Goal: Information Seeking & Learning: Learn about a topic

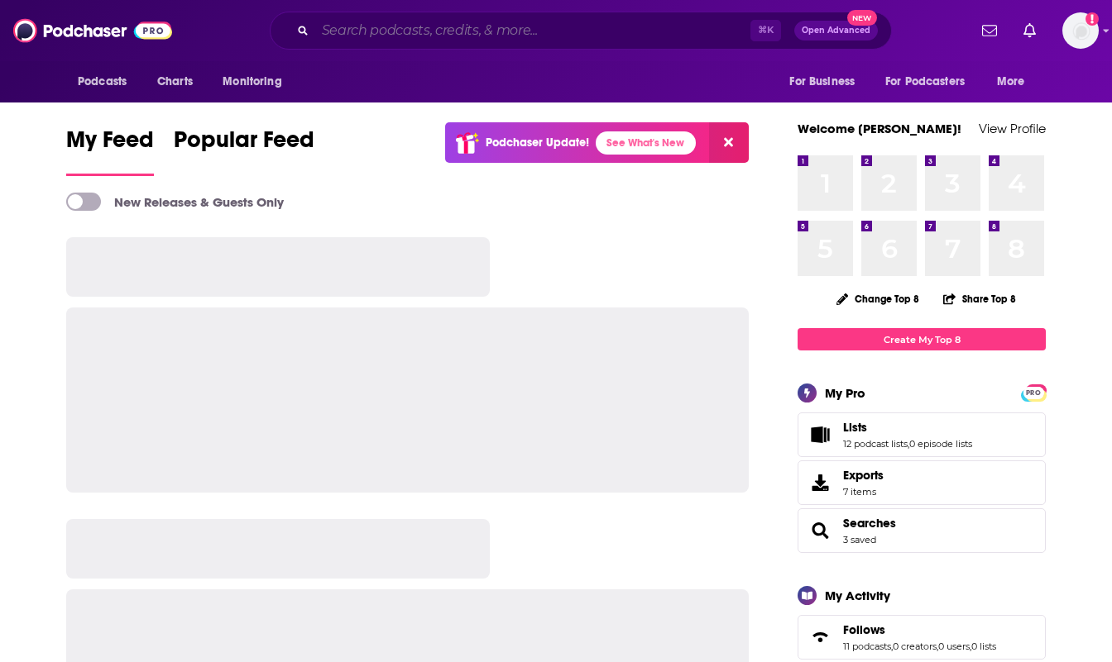
click at [435, 31] on input "Search podcasts, credits, & more..." at bounding box center [532, 30] width 435 height 26
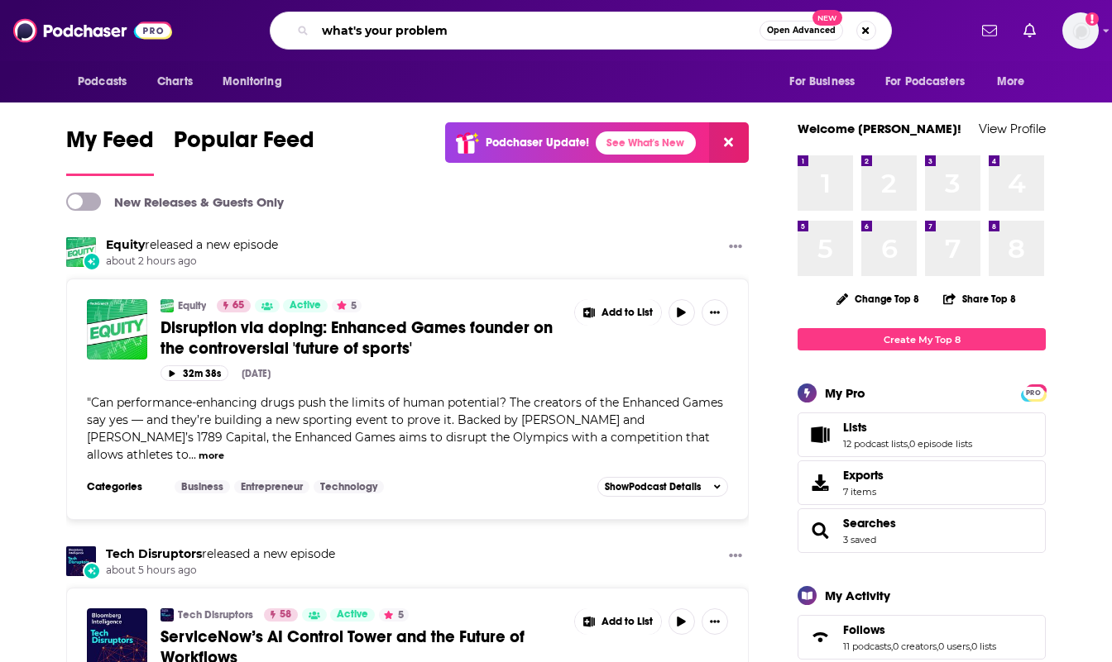
type input "what's your problem"
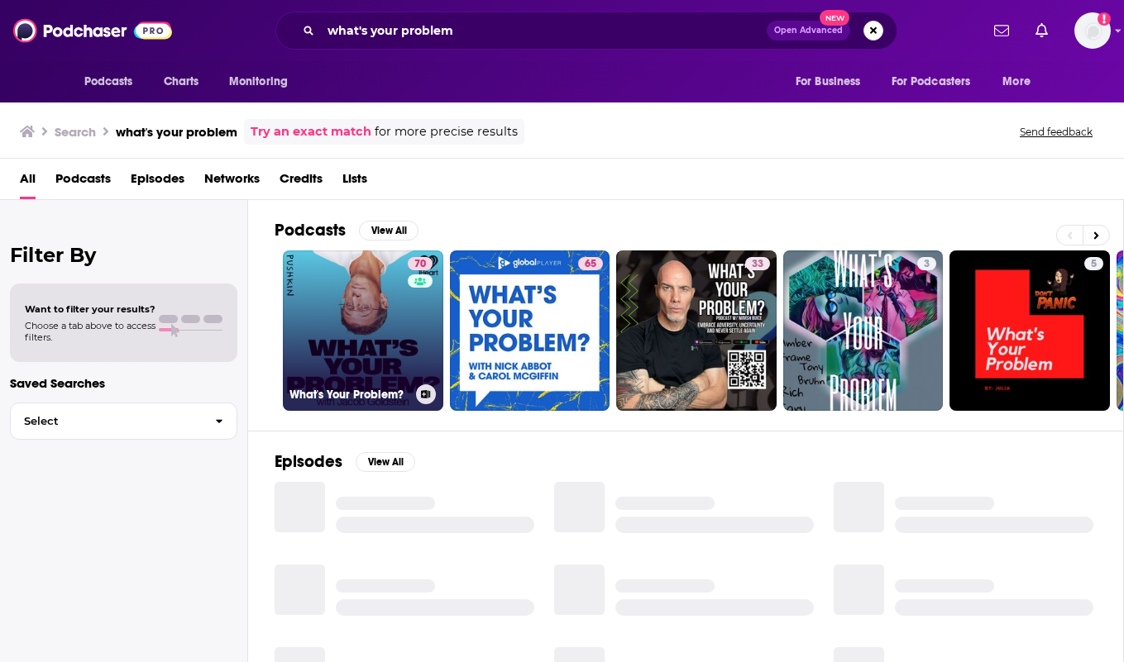
click at [362, 302] on link "70 What's Your Problem?" at bounding box center [363, 331] width 160 height 160
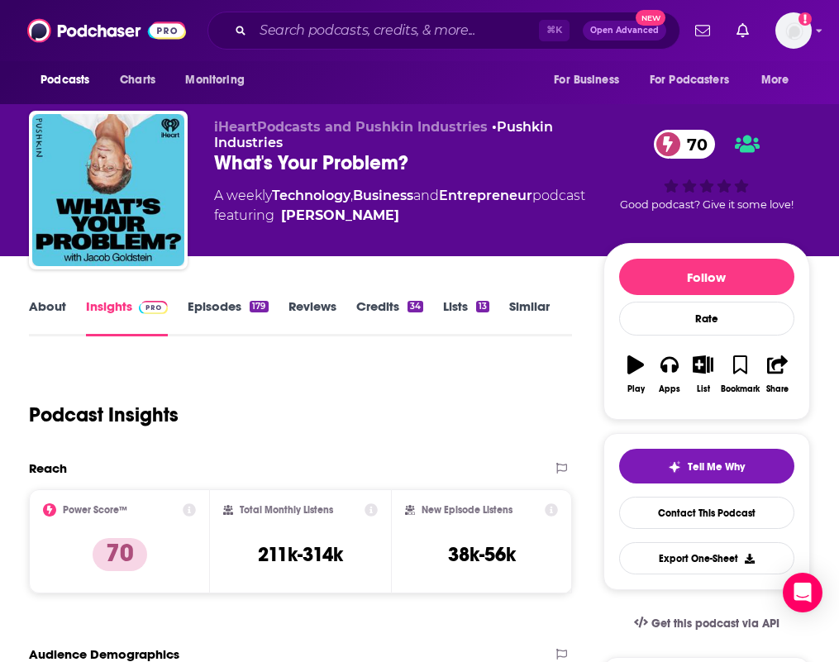
click at [66, 314] on link "About" at bounding box center [47, 318] width 37 height 38
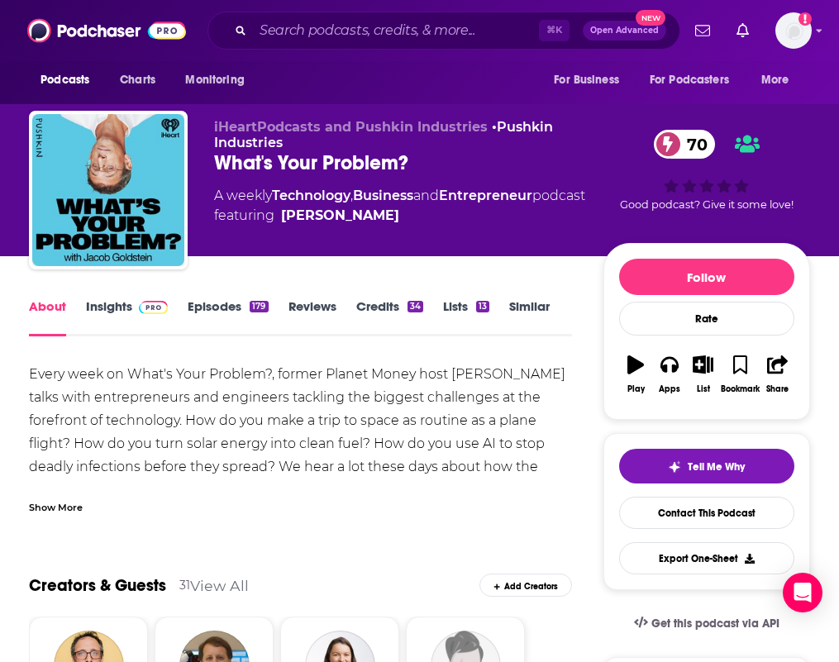
click at [83, 514] on div "Show More" at bounding box center [56, 507] width 54 height 16
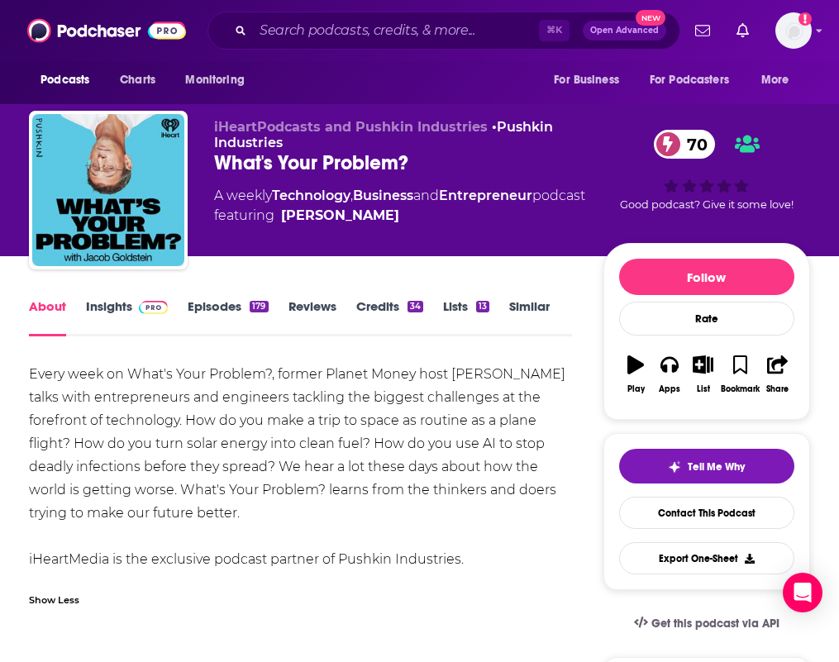
click at [121, 326] on link "Insights" at bounding box center [127, 318] width 82 height 38
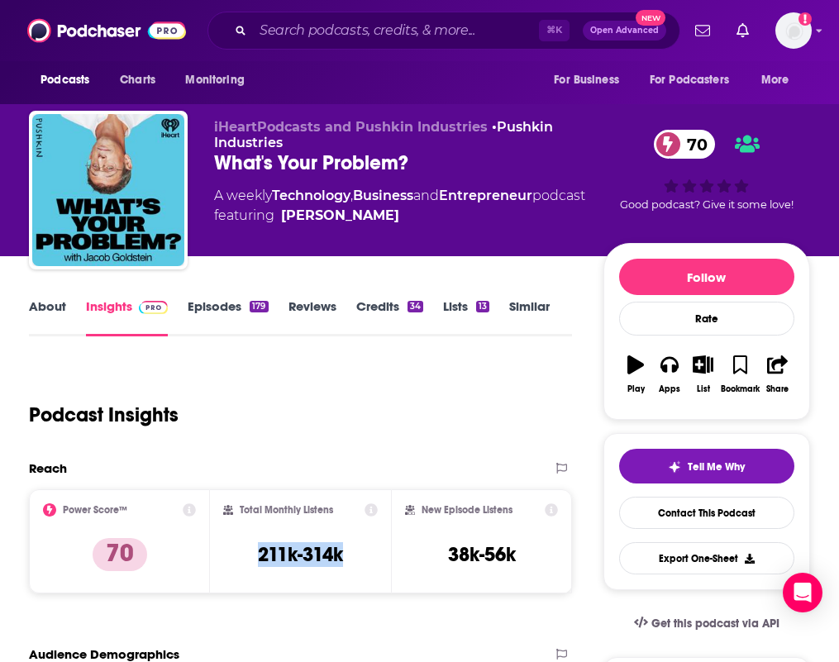
drag, startPoint x: 288, startPoint y: 573, endPoint x: 247, endPoint y: 573, distance: 40.5
click at [247, 573] on div "Total Monthly Listens 211k-314k" at bounding box center [300, 542] width 155 height 76
copy h3 "211k-314k"
click at [65, 325] on link "About" at bounding box center [47, 318] width 37 height 38
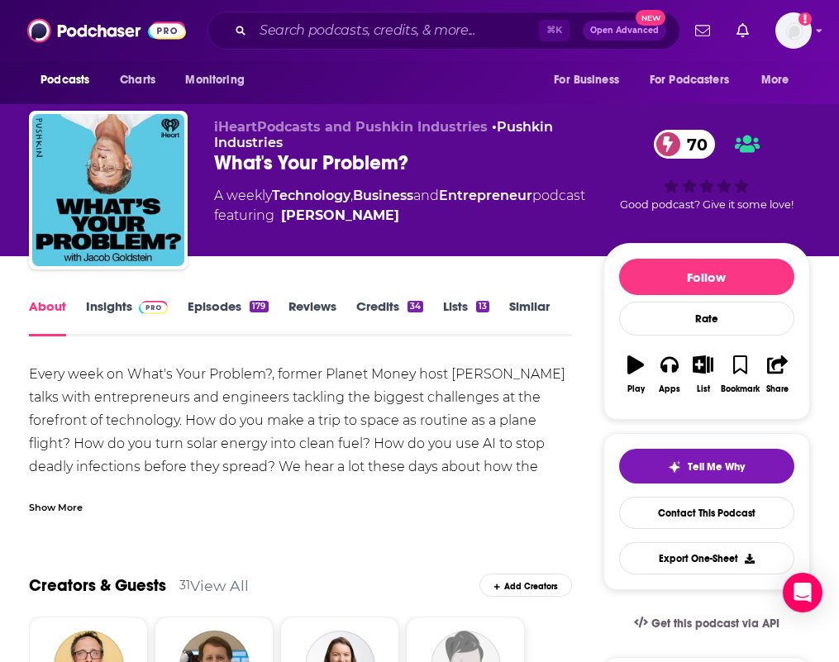
click at [69, 514] on div "Show More" at bounding box center [56, 507] width 54 height 16
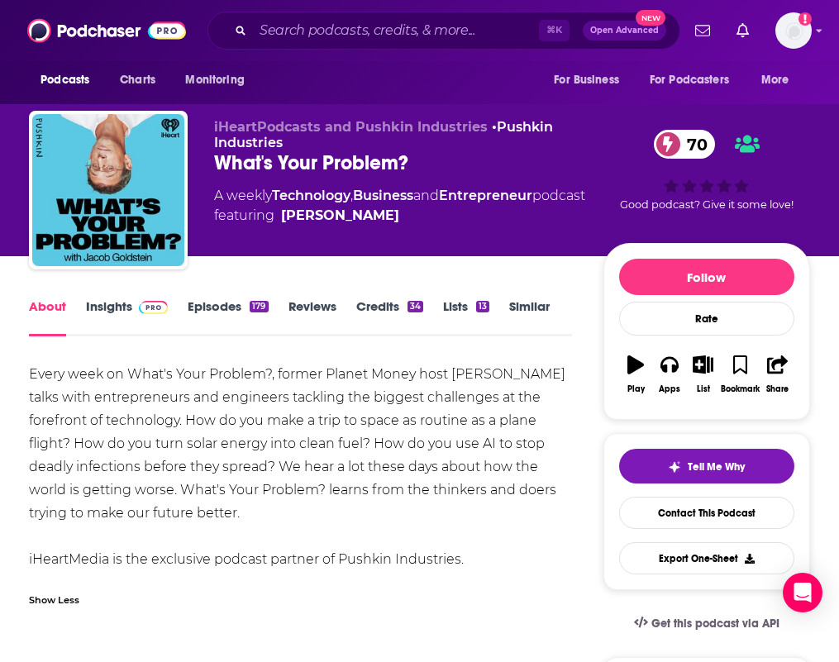
drag, startPoint x: 448, startPoint y: 527, endPoint x: 25, endPoint y: 387, distance: 445.9
copy div "Every week on What's Your Problem?, former Planet Money host [PERSON_NAME] talk…"
